Goal: Find specific page/section: Find specific page/section

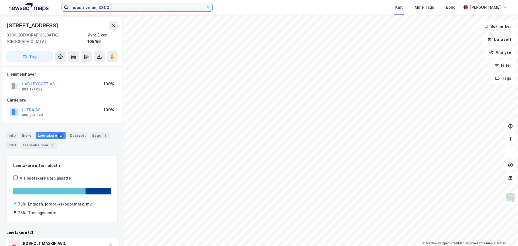
click at [112, 8] on input "Industriveien, 3300" at bounding box center [136, 7] width 137 height 8
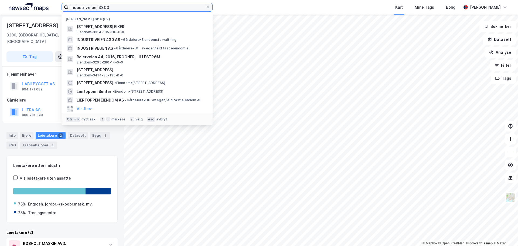
click at [111, 8] on input "Industriveien, 3300" at bounding box center [136, 7] width 137 height 8
paste input "Jernkroken 18"
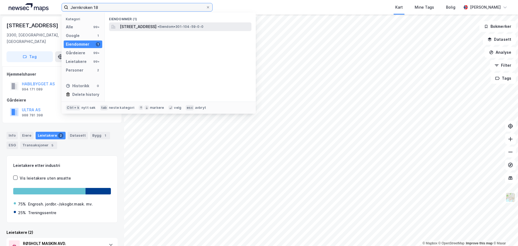
type input "Jernkroken 18"
click at [140, 27] on span "[STREET_ADDRESS]" at bounding box center [138, 26] width 37 height 6
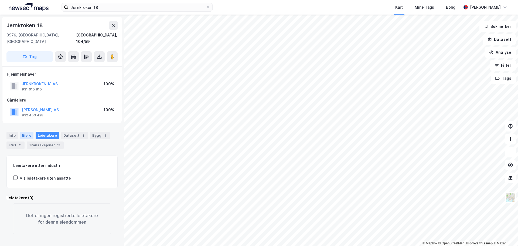
click at [28, 132] on div "Eiere" at bounding box center [26, 136] width 13 height 8
